Goal: Task Accomplishment & Management: Use online tool/utility

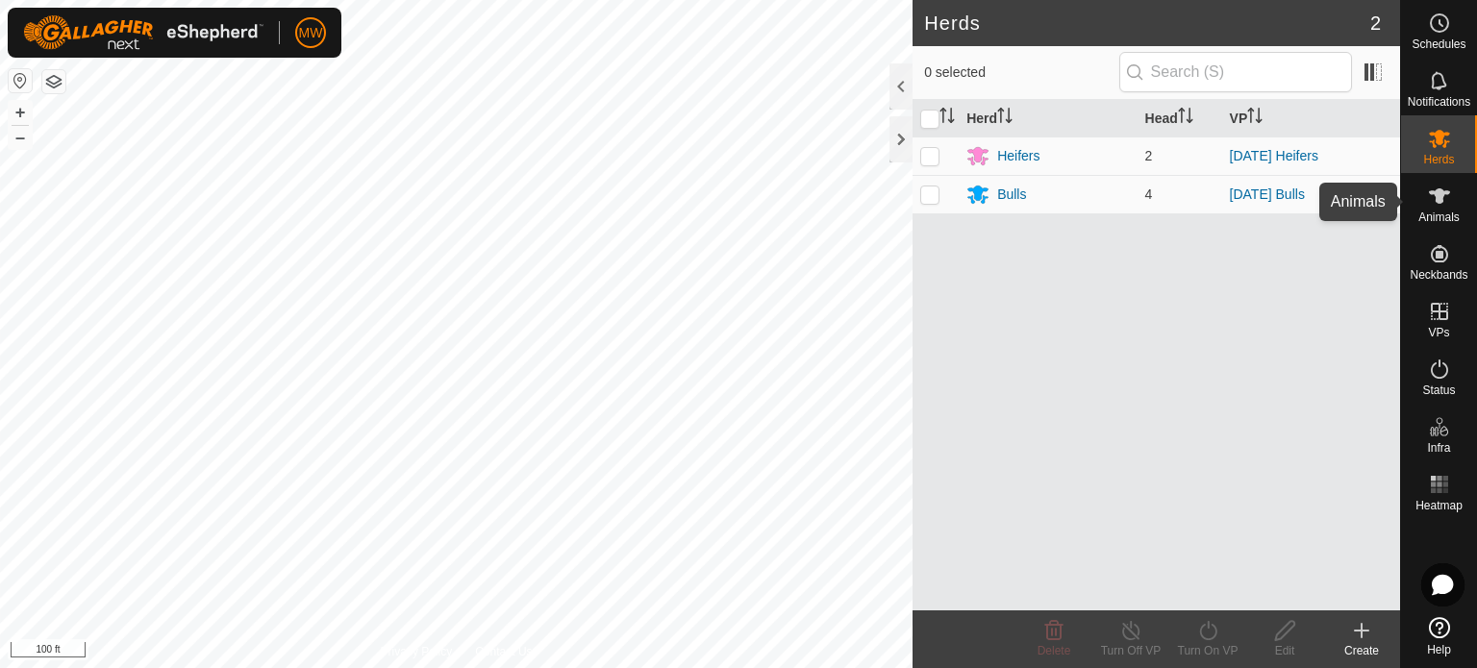
click at [1439, 209] on es-animals-svg-icon at bounding box center [1439, 196] width 35 height 31
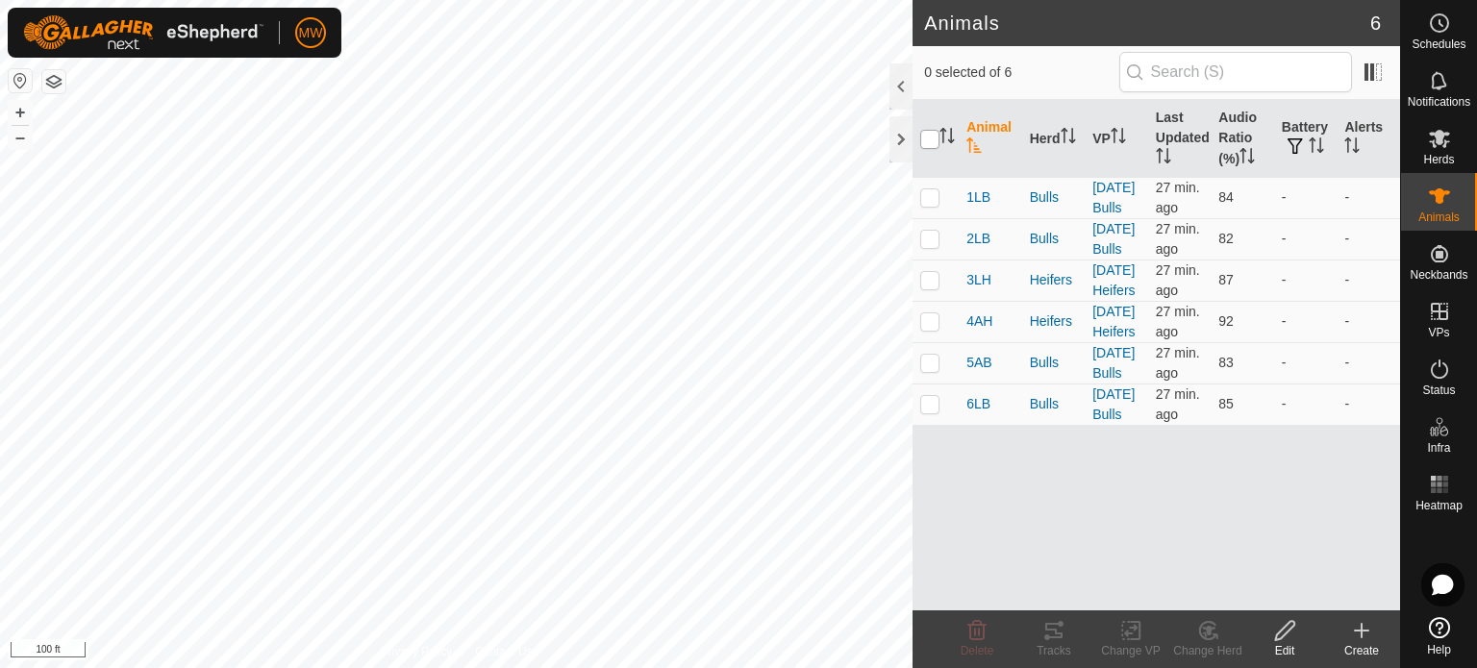
click at [936, 138] on input "checkbox" at bounding box center [929, 139] width 19 height 19
checkbox input "true"
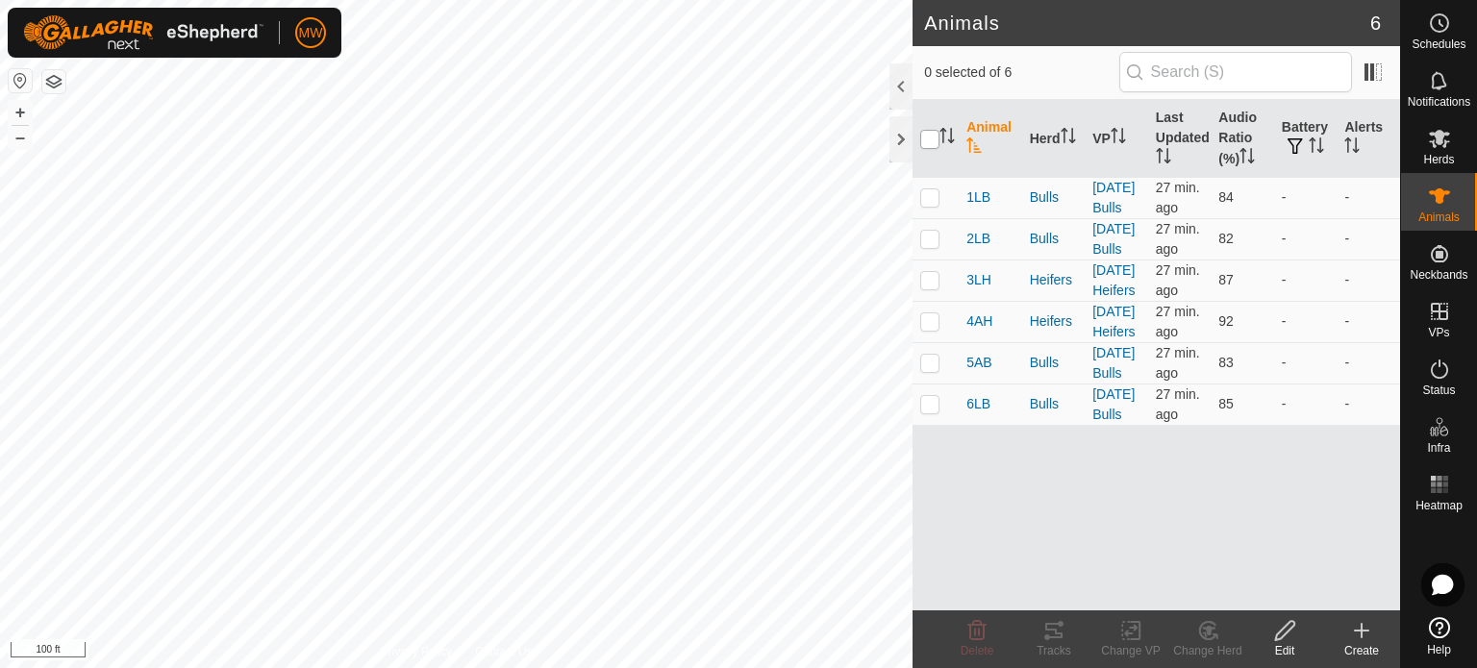
checkbox input "true"
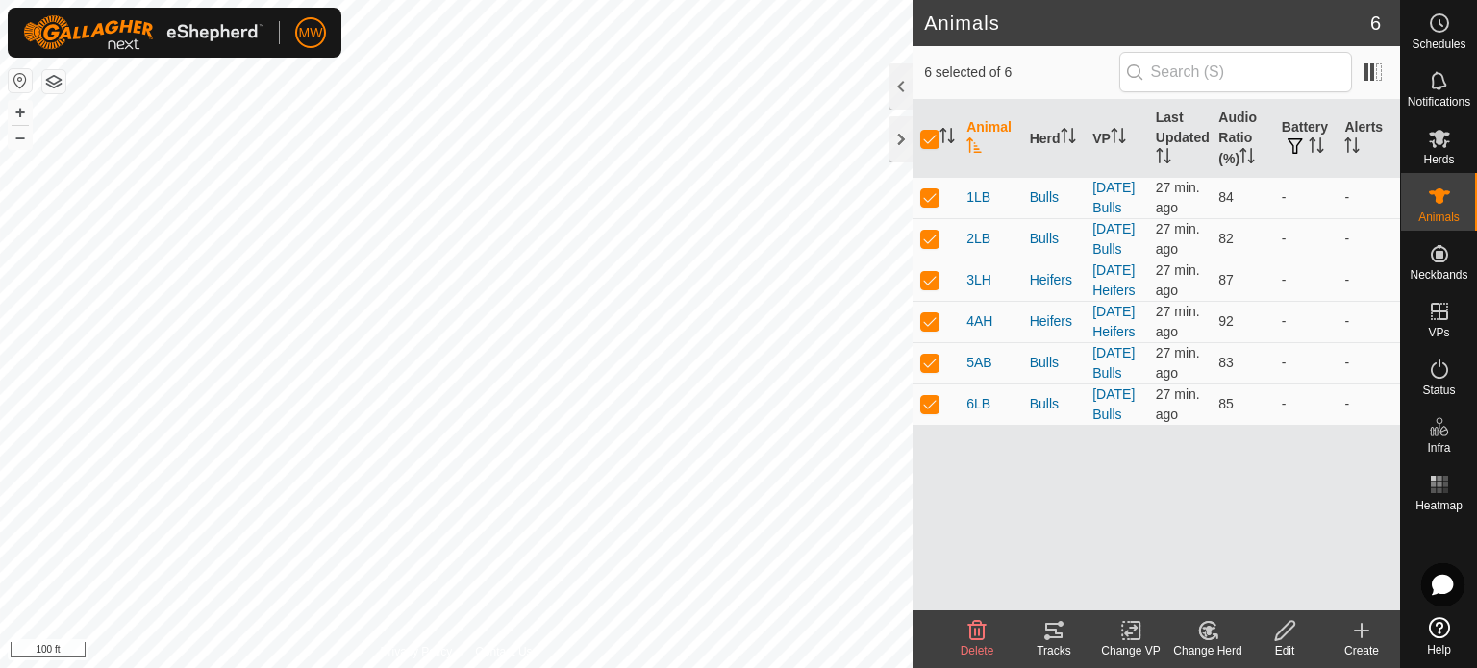
click at [1047, 637] on icon at bounding box center [1053, 630] width 17 height 15
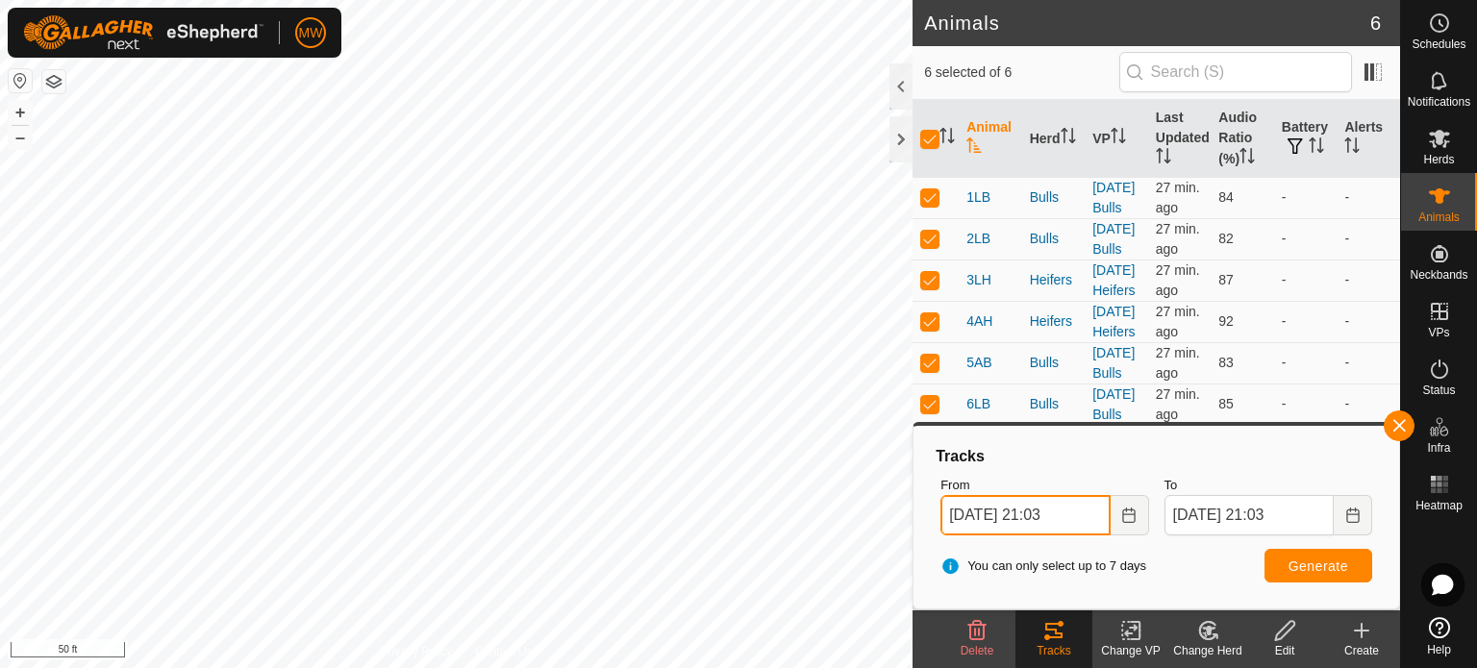
click at [1060, 518] on input "[DATE] 21:03" at bounding box center [1024, 515] width 169 height 40
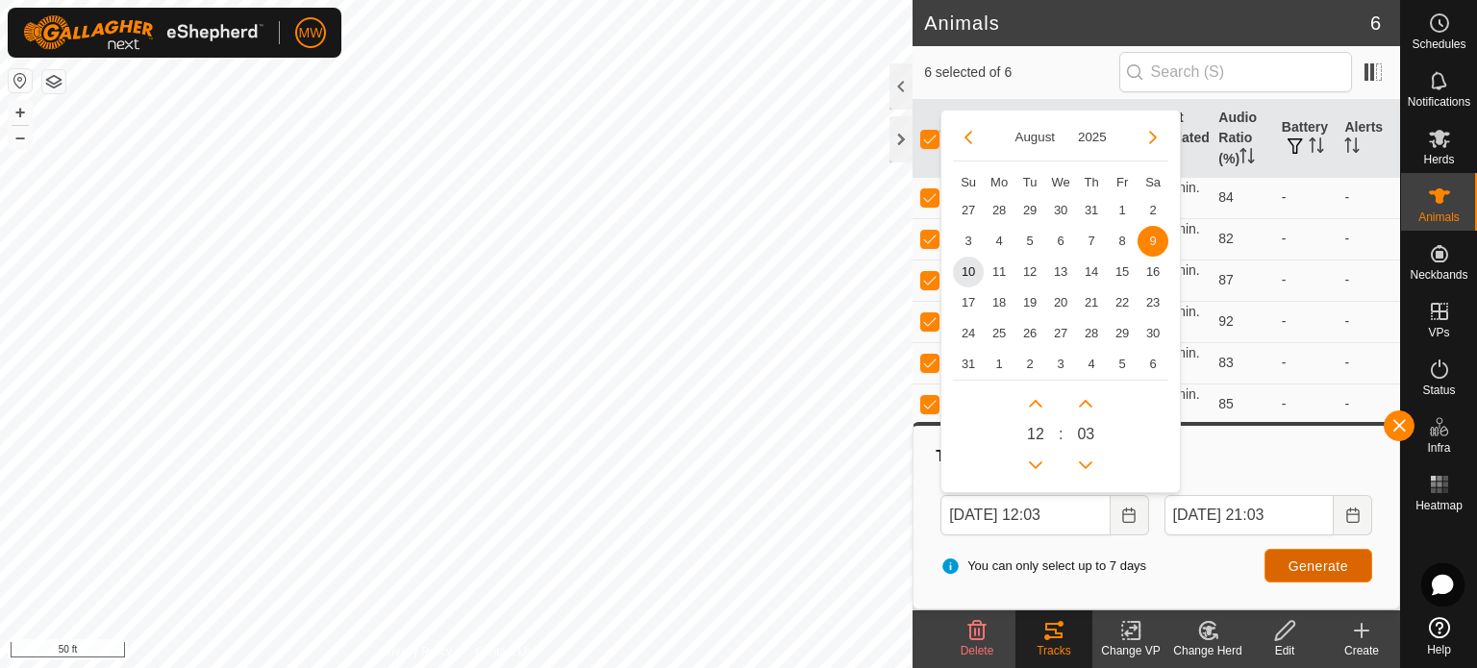
click at [1293, 560] on span "Generate" at bounding box center [1318, 566] width 60 height 15
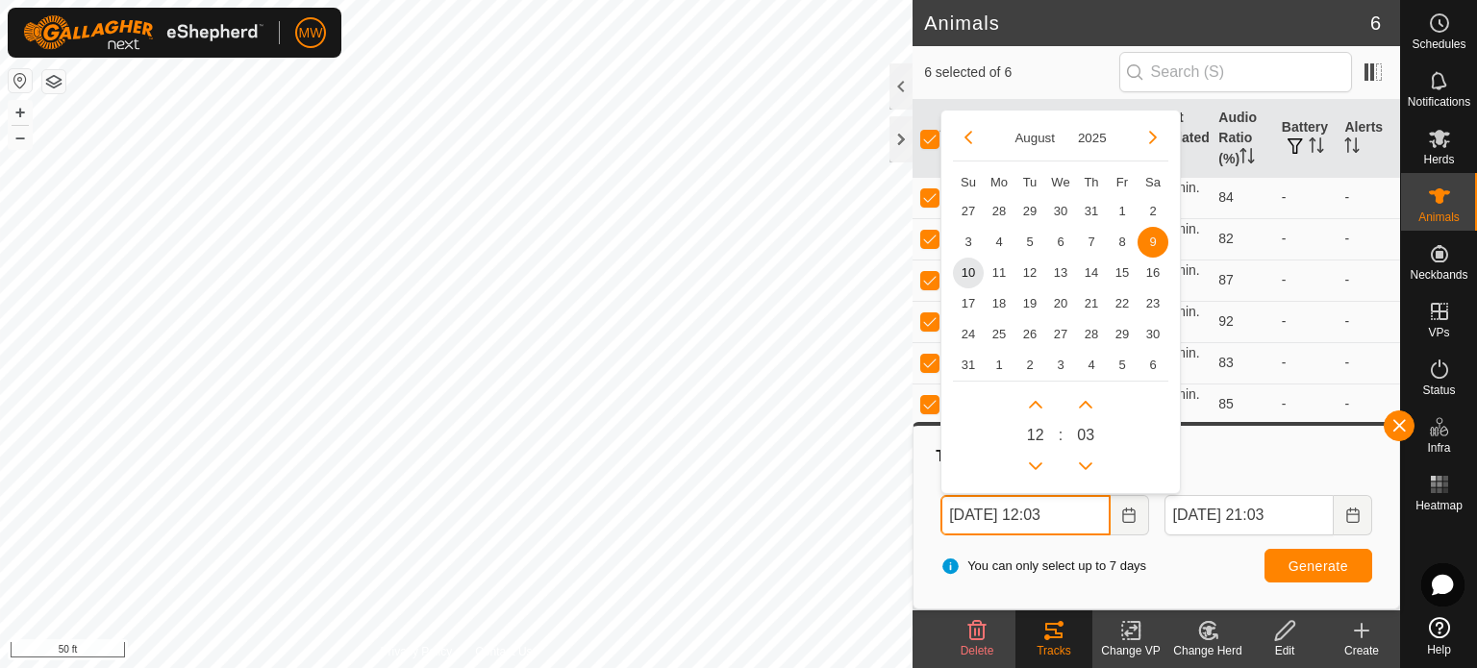
drag, startPoint x: 997, startPoint y: 515, endPoint x: 1021, endPoint y: 515, distance: 24.0
click at [997, 515] on input "[DATE] 12:03" at bounding box center [1024, 515] width 169 height 40
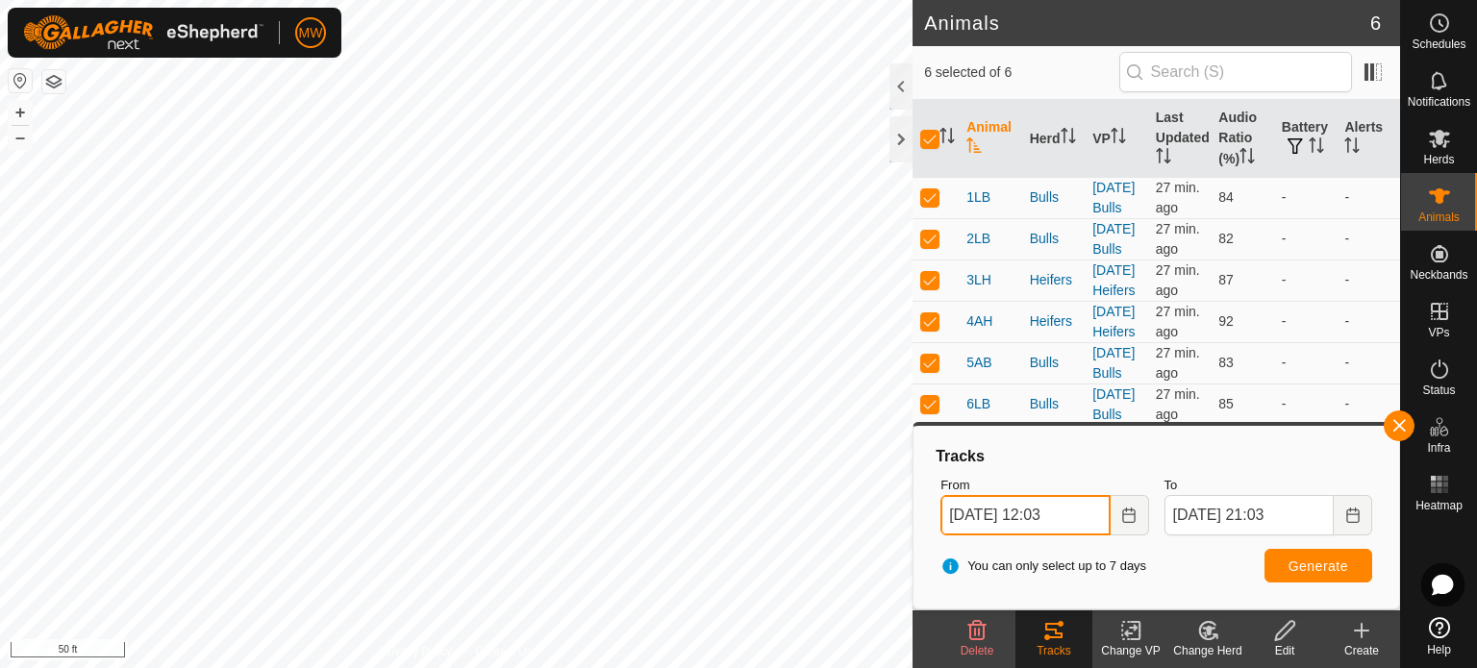
type input "[DATE] 12:03"
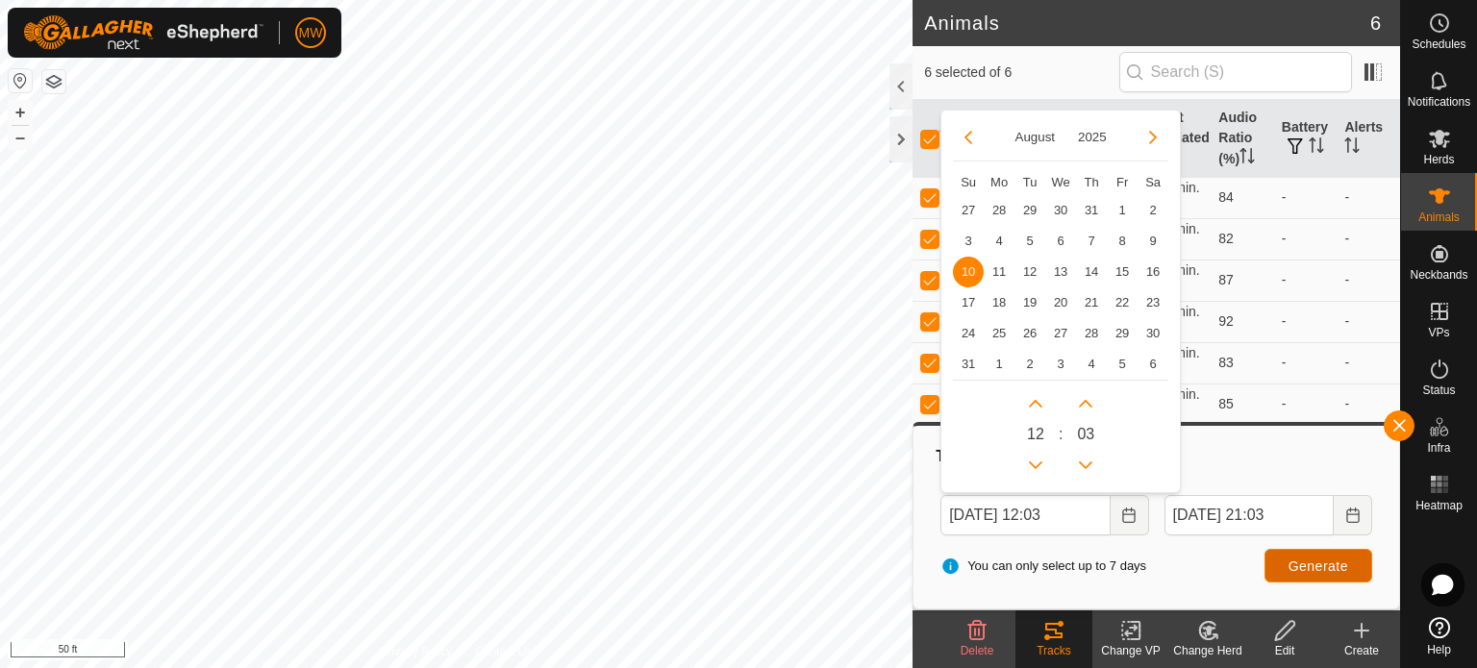
click at [1321, 557] on button "Generate" at bounding box center [1318, 566] width 108 height 34
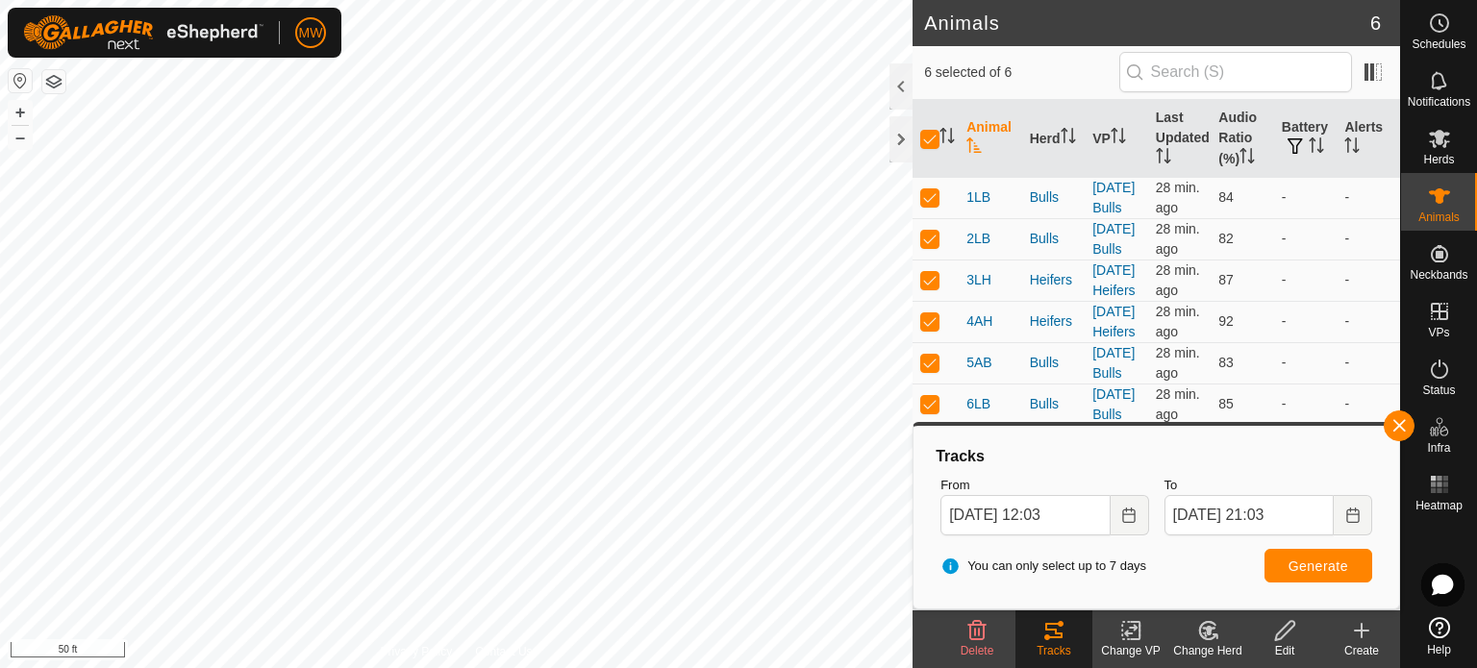
click at [240, 18] on div "MW Schedules Notifications Herds Animals Neckbands VPs Status Infra Heatmap Hel…" at bounding box center [738, 334] width 1477 height 668
drag, startPoint x: 1269, startPoint y: 314, endPoint x: 1216, endPoint y: 187, distance: 137.5
click at [1213, 187] on tbody "1LB Bulls [DATE] Bulls 28 min. ago 84 - - 2LB Bulls [DATE] Bulls 28 min. ago 82…" at bounding box center [1155, 301] width 487 height 248
click at [1398, 421] on button "button" at bounding box center [1399, 426] width 31 height 31
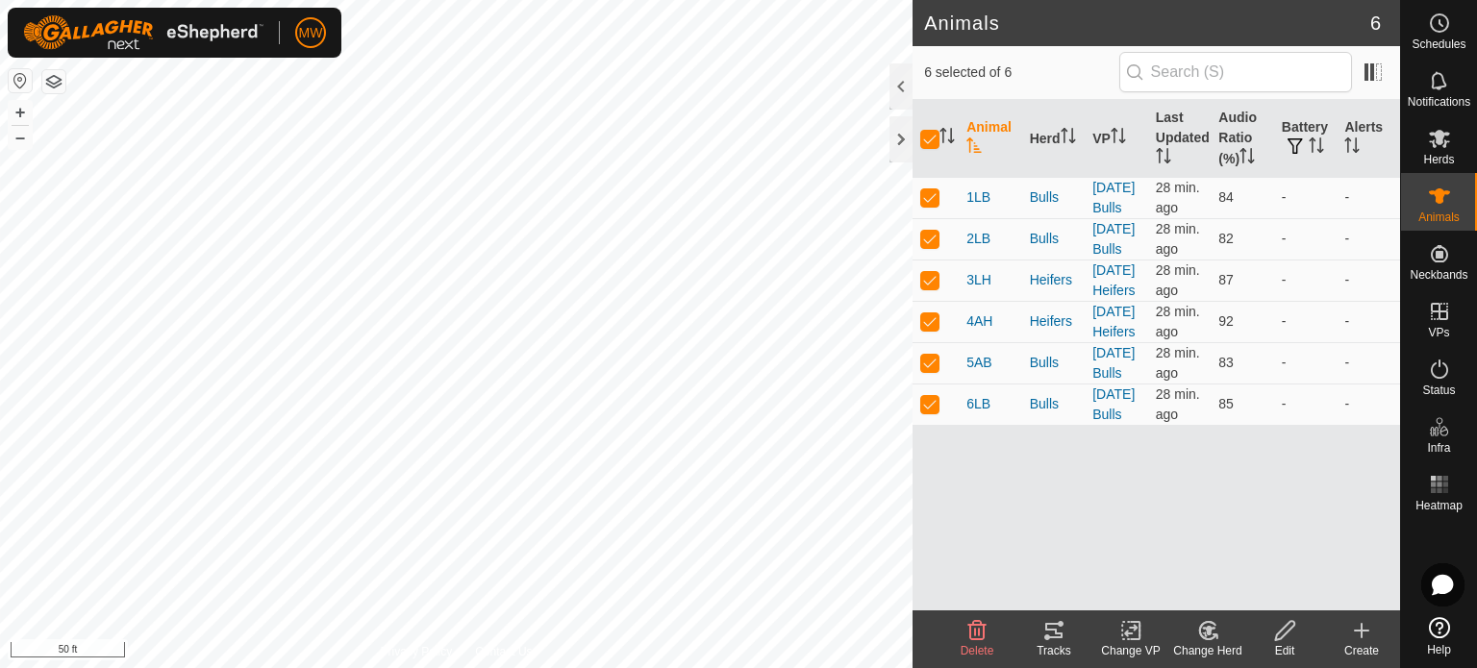
click at [1136, 632] on div "Animals 6 6 selected of 6 Animal Herd VP Last Updated Audio Ratio (%) Battery A…" at bounding box center [700, 334] width 1400 height 668
click at [912, 144] on th at bounding box center [935, 139] width 46 height 78
click at [921, 137] on input "checkbox" at bounding box center [929, 139] width 19 height 19
checkbox input "false"
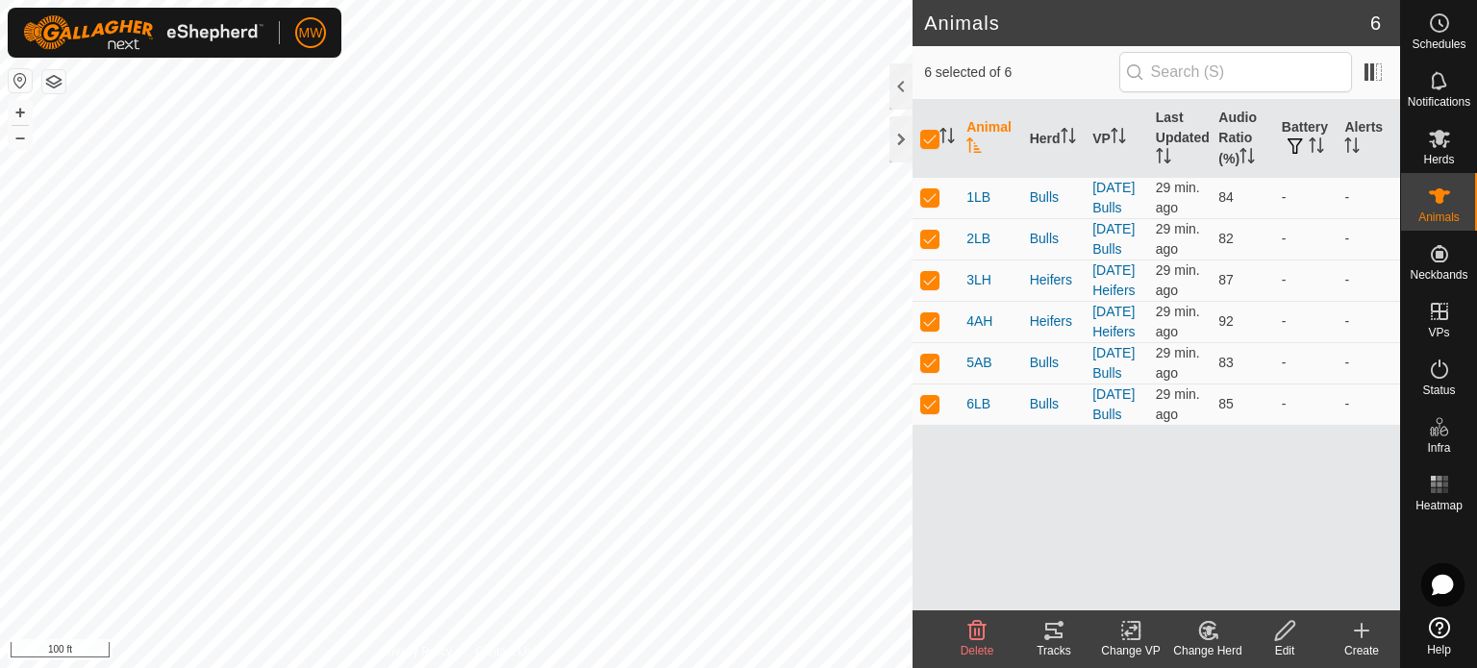
checkbox input "false"
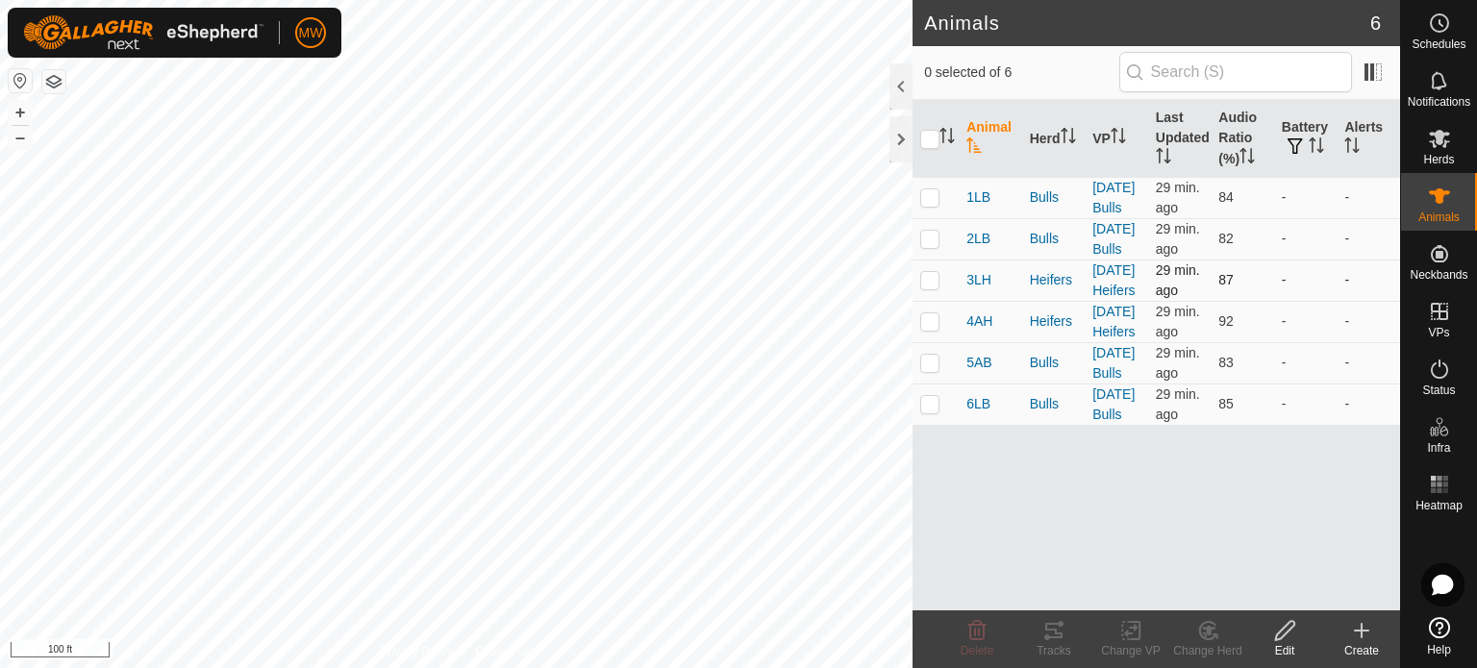
click at [920, 287] on p-checkbox at bounding box center [929, 279] width 19 height 15
checkbox input "true"
click at [1054, 636] on icon at bounding box center [1053, 630] width 23 height 23
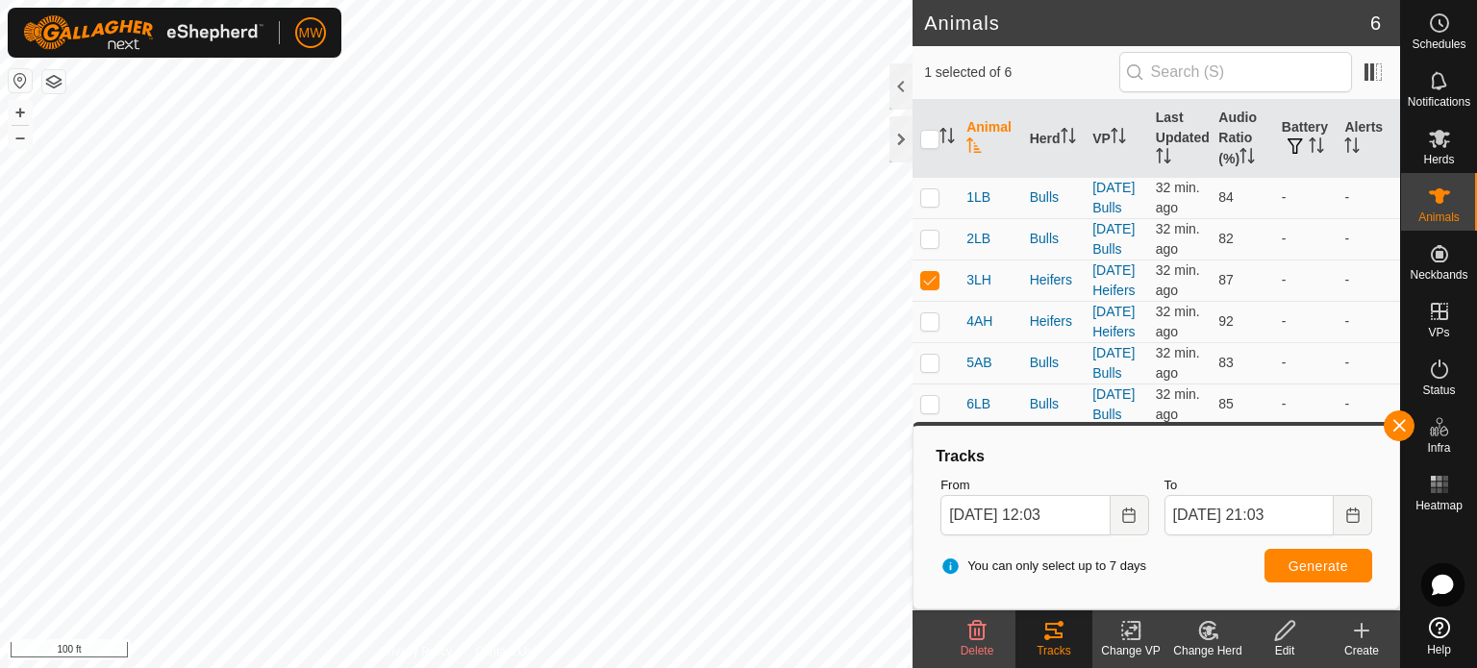
drag, startPoint x: 1400, startPoint y: 431, endPoint x: 1414, endPoint y: 422, distance: 16.8
click at [1410, 425] on button "button" at bounding box center [1399, 426] width 31 height 31
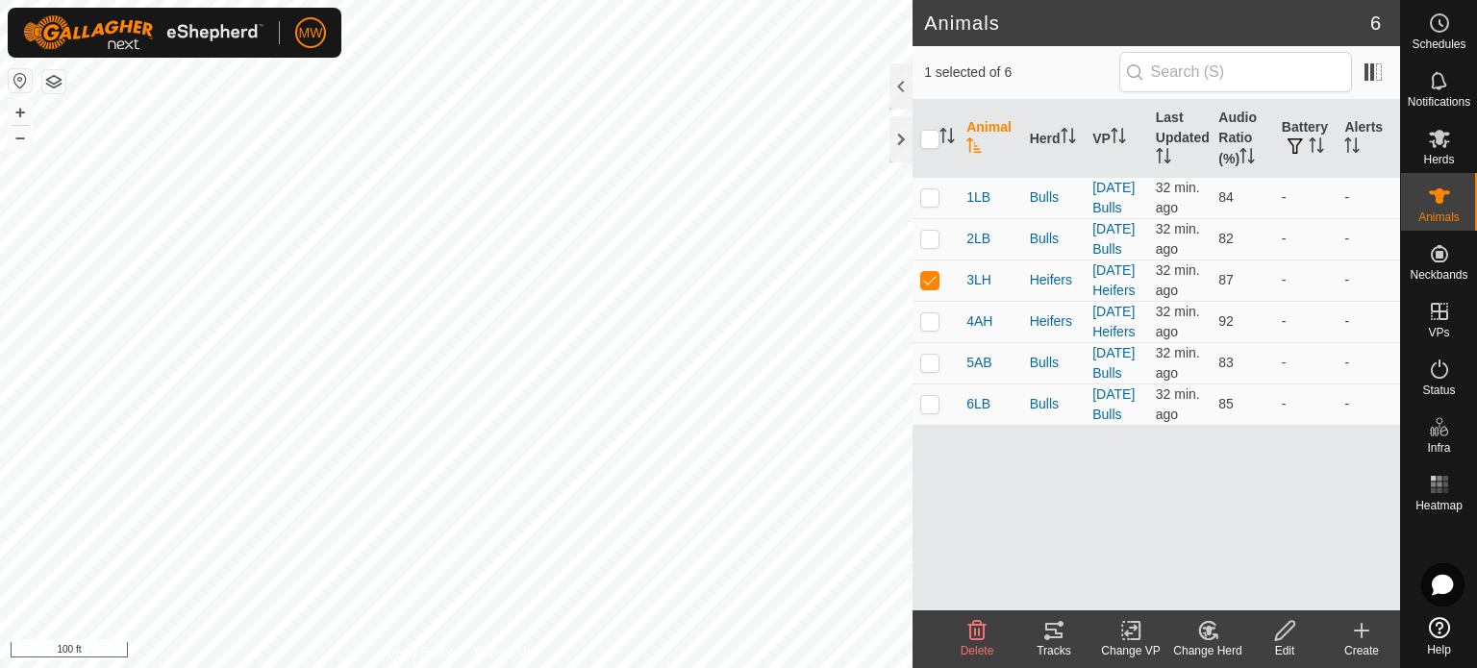
click at [320, 0] on html "MW Schedules Notifications Herds Animals Neckbands VPs Status Infra Heatmap Hel…" at bounding box center [738, 334] width 1477 height 668
